Goal: Task Accomplishment & Management: Manage account settings

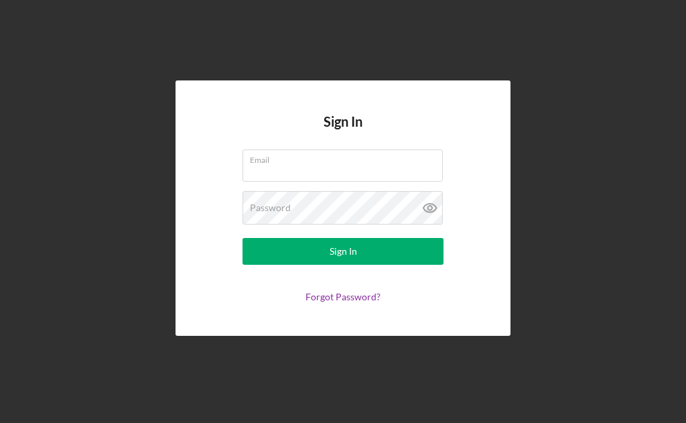
click at [363, 183] on div "Email" at bounding box center [343, 166] width 201 height 34
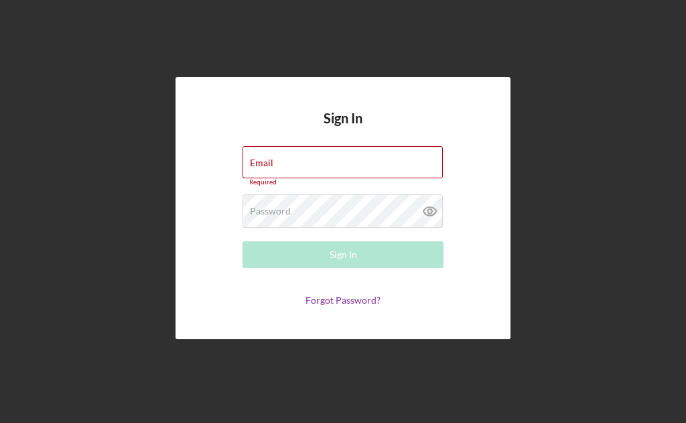
click at [361, 306] on link "Forgot Password?" at bounding box center [343, 299] width 75 height 11
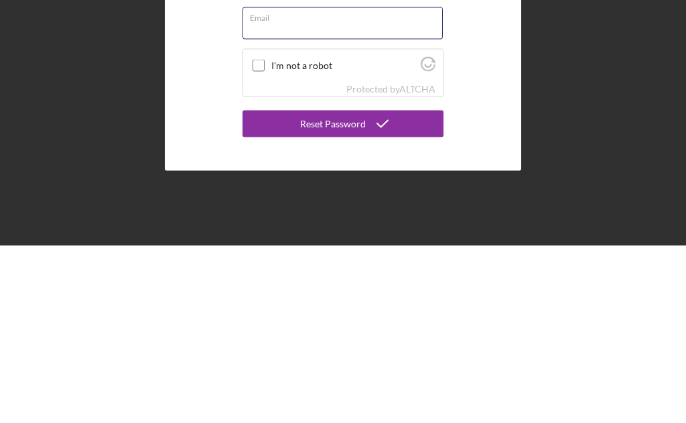
type input "[EMAIL_ADDRESS][DOMAIN_NAME]"
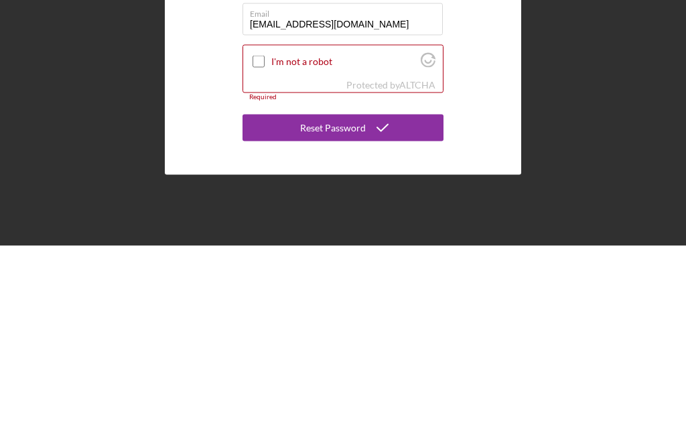
scroll to position [62, 0]
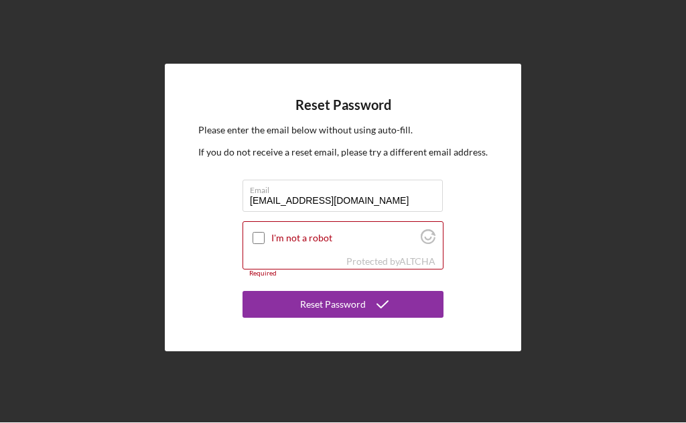
click at [261, 233] on input "I'm not a robot" at bounding box center [259, 239] width 12 height 12
checkbox input "true"
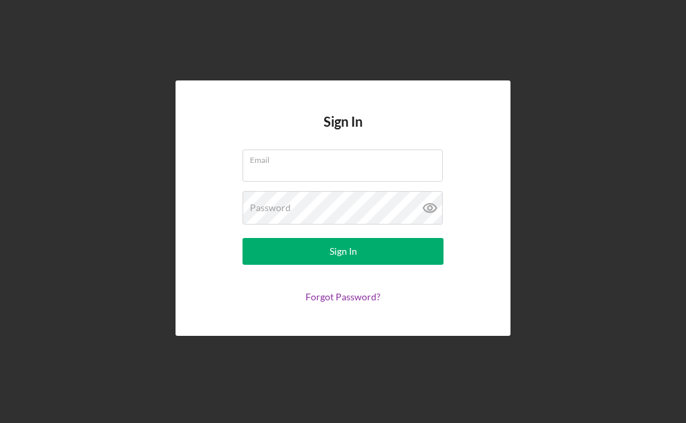
click at [351, 183] on div "Email" at bounding box center [343, 166] width 201 height 34
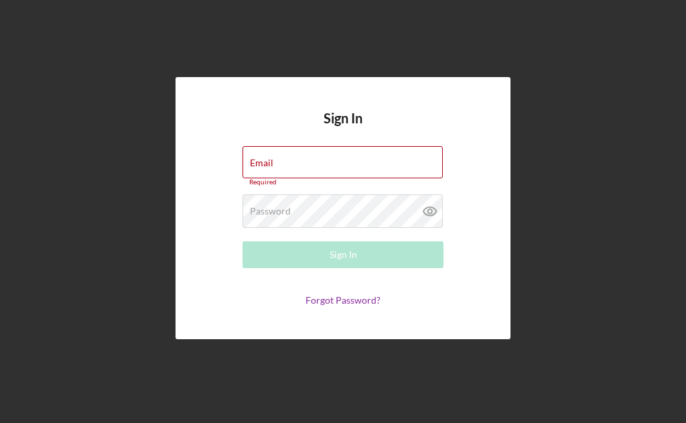
click at [328, 186] on div "Email Required" at bounding box center [343, 166] width 201 height 40
type input "[EMAIL_ADDRESS][DOMAIN_NAME]"
click at [343, 268] on button "Sign In" at bounding box center [343, 254] width 201 height 27
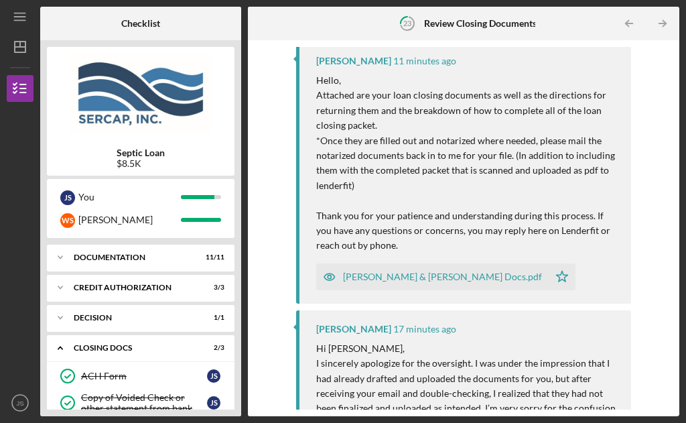
scroll to position [162, 0]
